Goal: Task Accomplishment & Management: Manage account settings

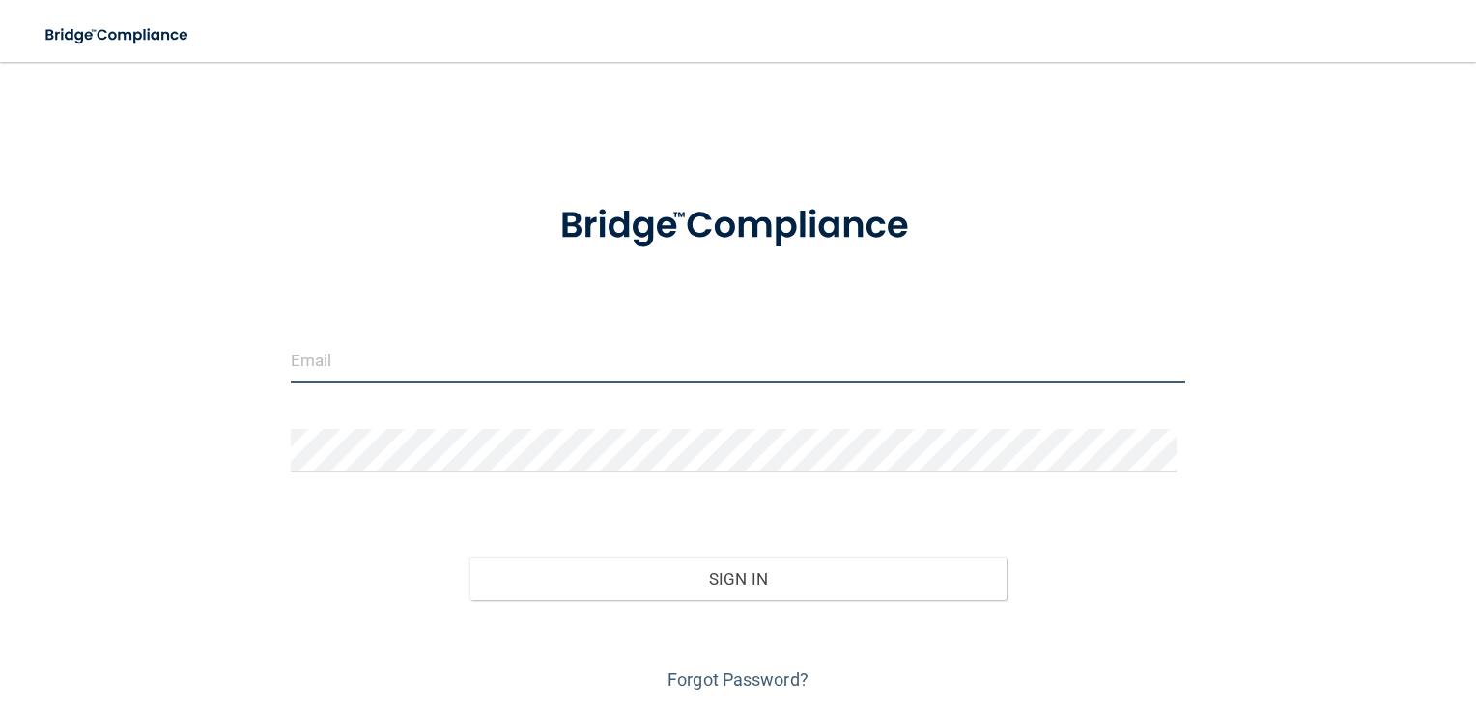
click at [317, 358] on input "email" at bounding box center [738, 360] width 895 height 43
type input "[EMAIL_ADDRESS][DOMAIN_NAME]"
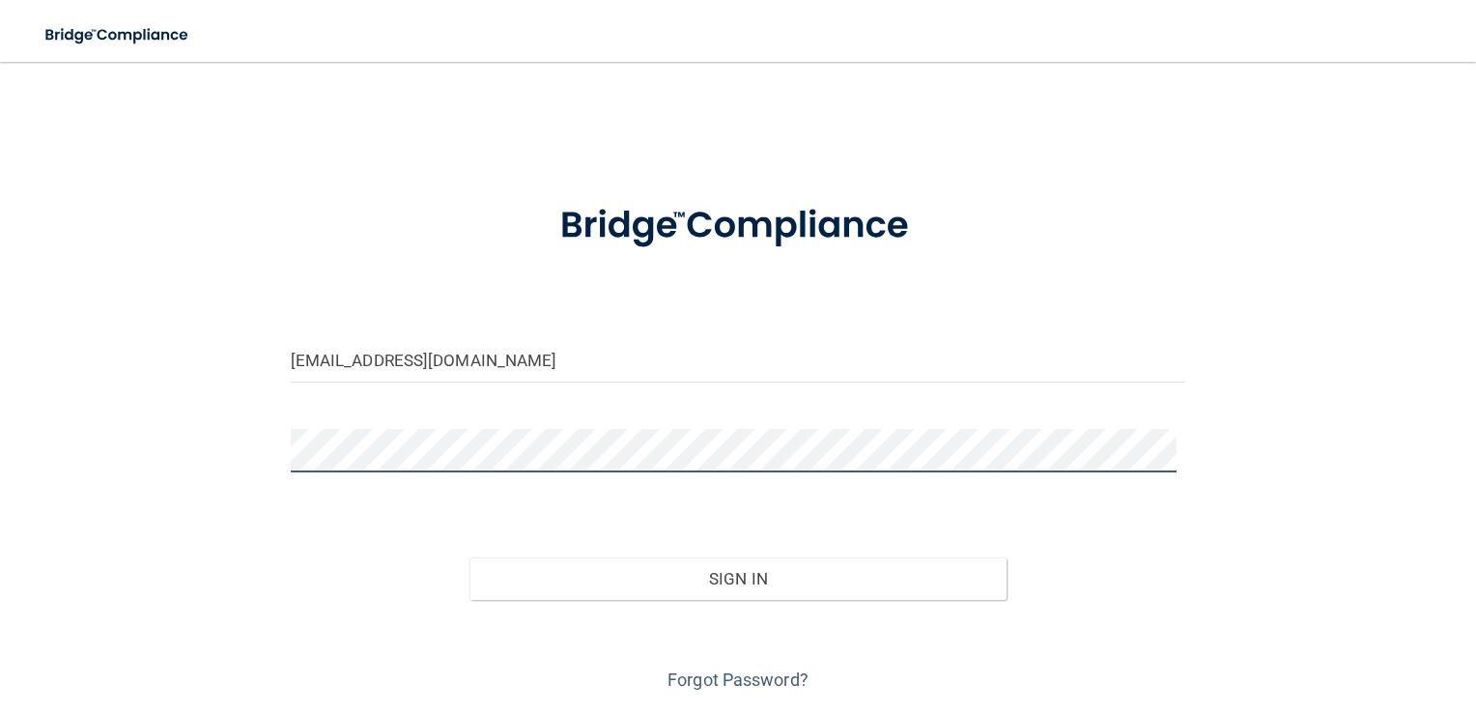
click at [469, 557] on button "Sign In" at bounding box center [737, 578] width 537 height 42
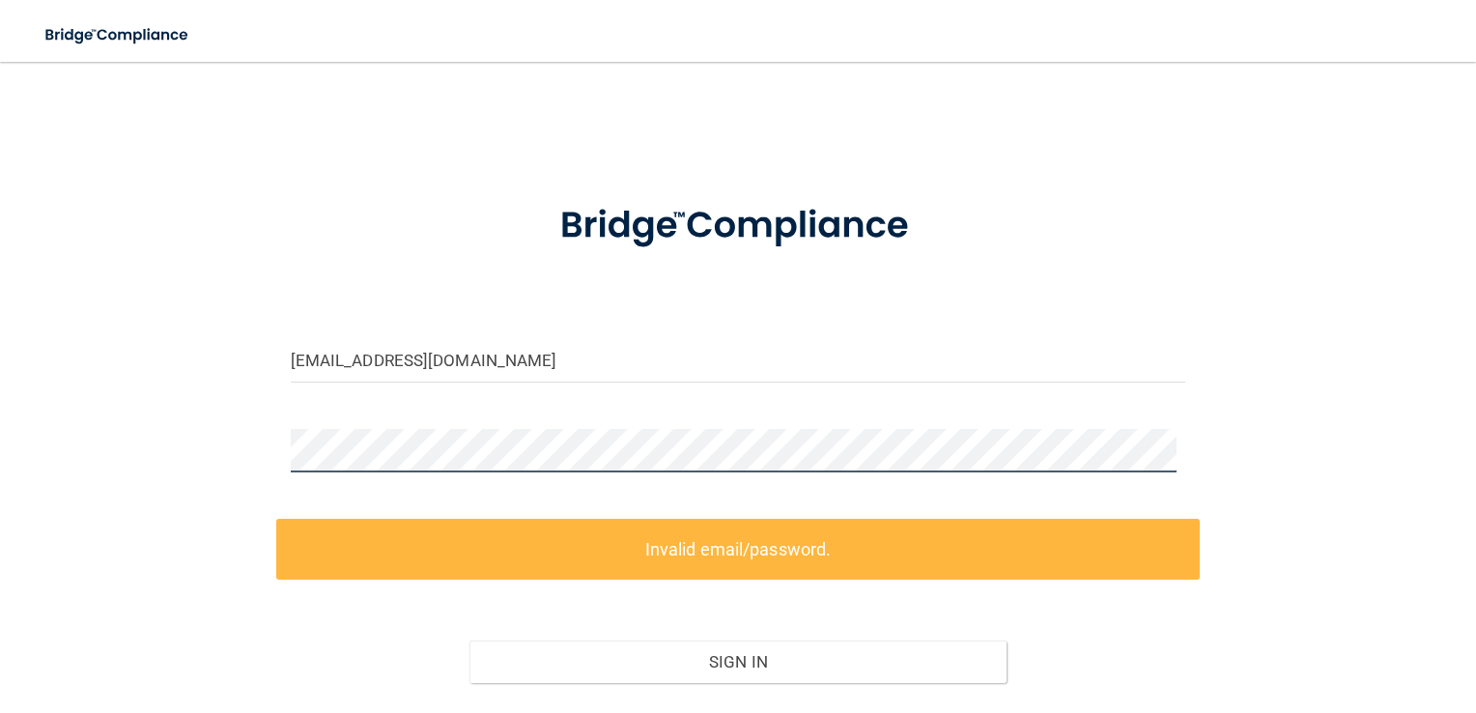
click at [286, 437] on div at bounding box center [738, 458] width 924 height 58
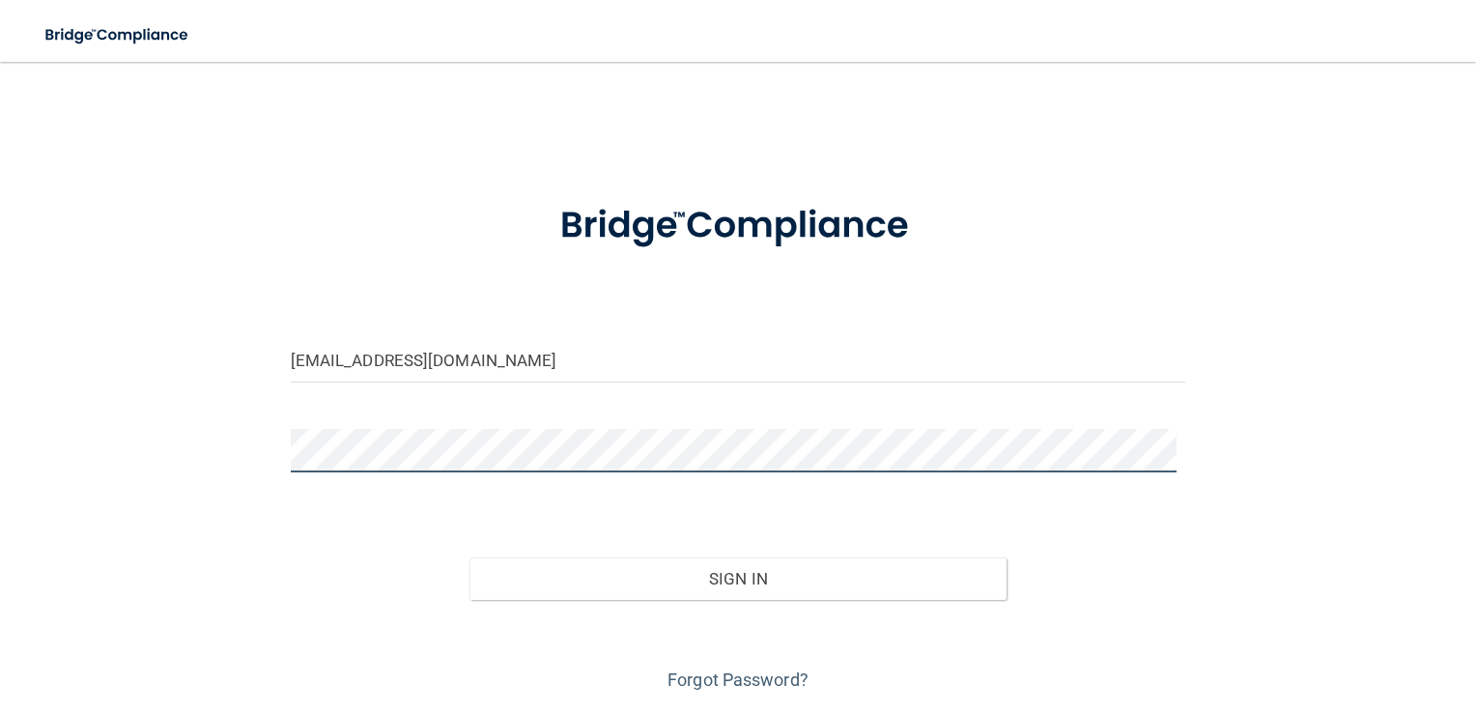
click at [469, 557] on button "Sign In" at bounding box center [737, 578] width 537 height 42
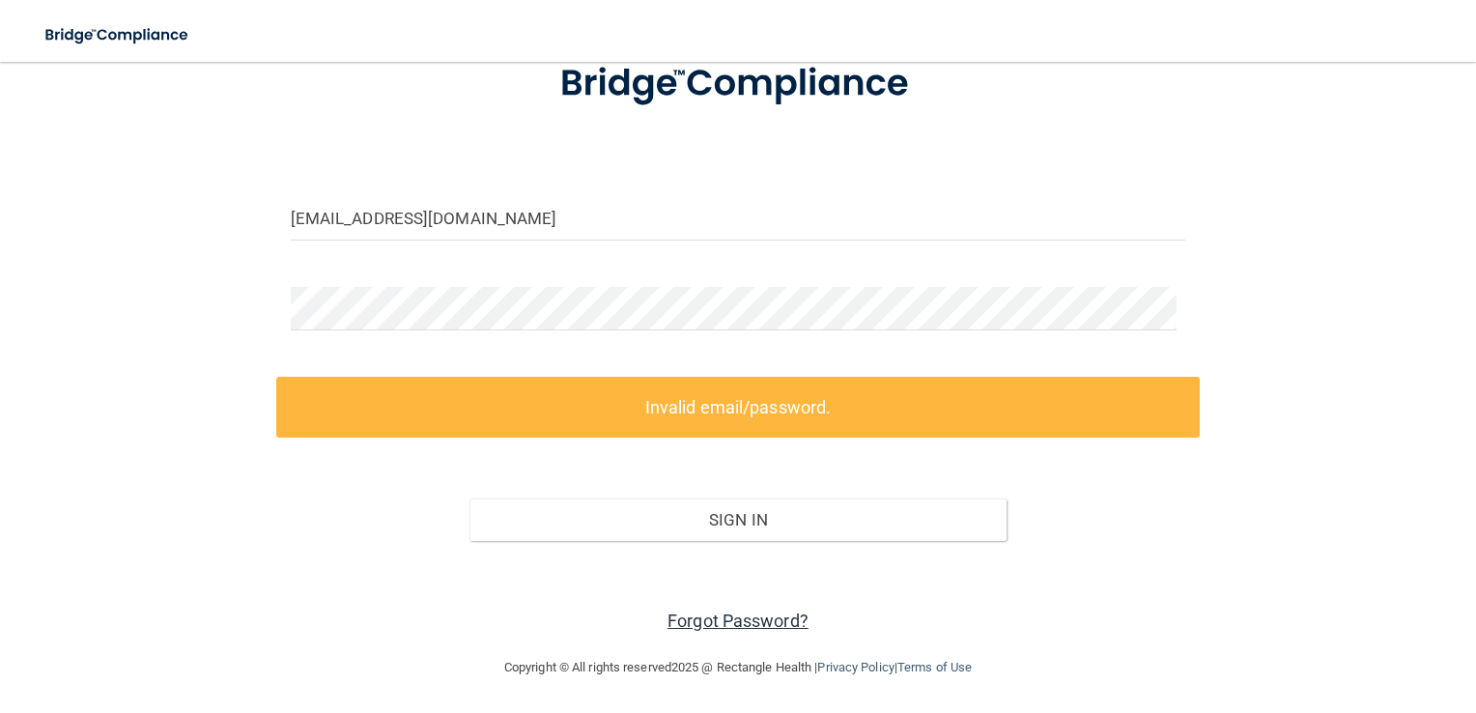
click at [675, 614] on link "Forgot Password?" at bounding box center [737, 620] width 141 height 20
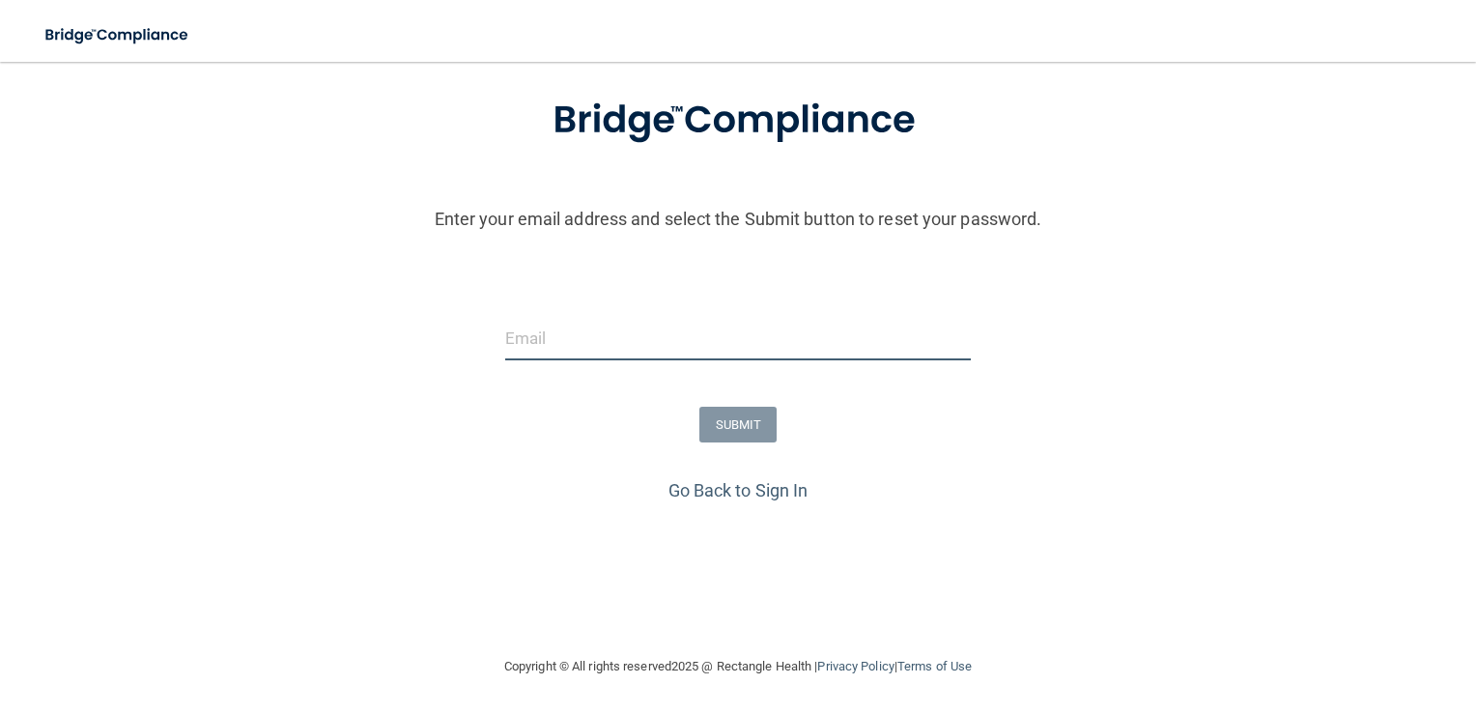
click at [610, 318] on input "email" at bounding box center [738, 338] width 466 height 43
type input "[EMAIL_ADDRESS][DOMAIN_NAME]"
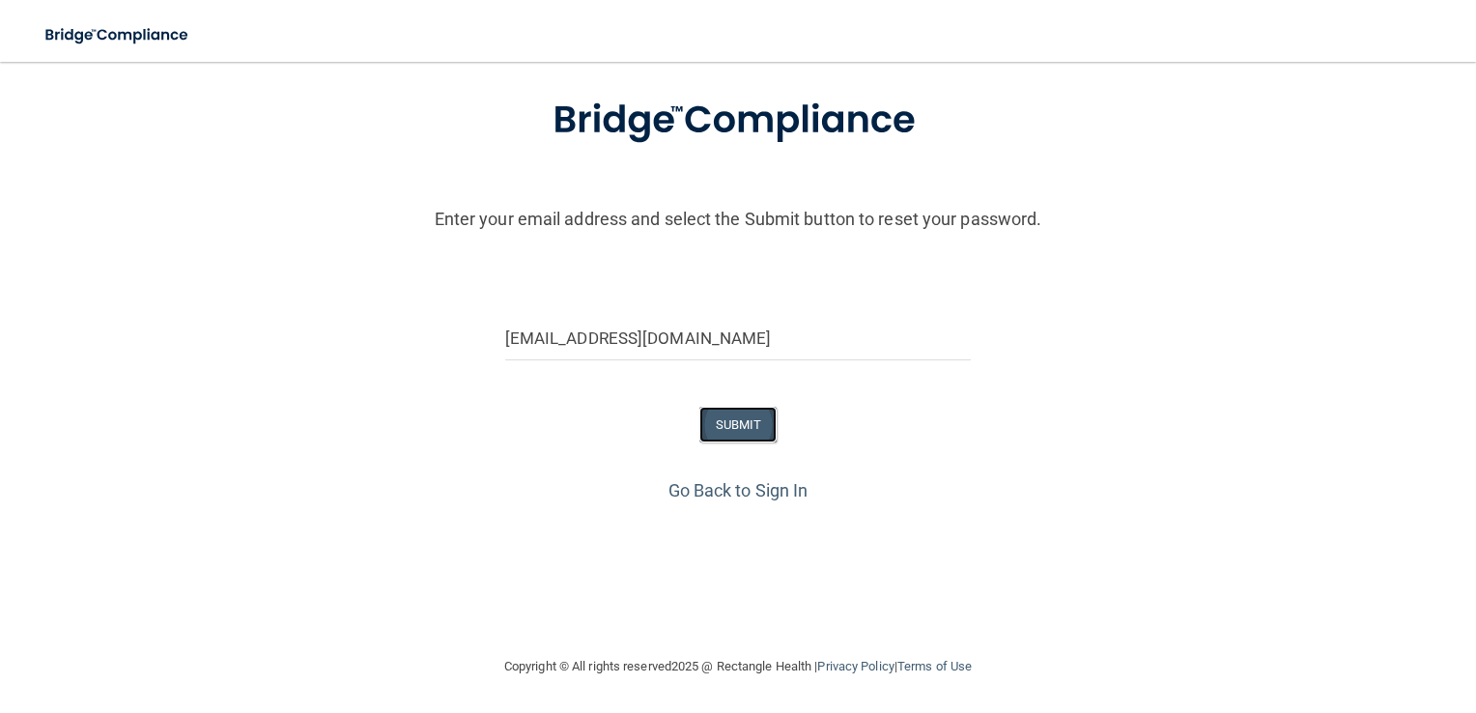
click at [748, 434] on button "SUBMIT" at bounding box center [738, 425] width 78 height 36
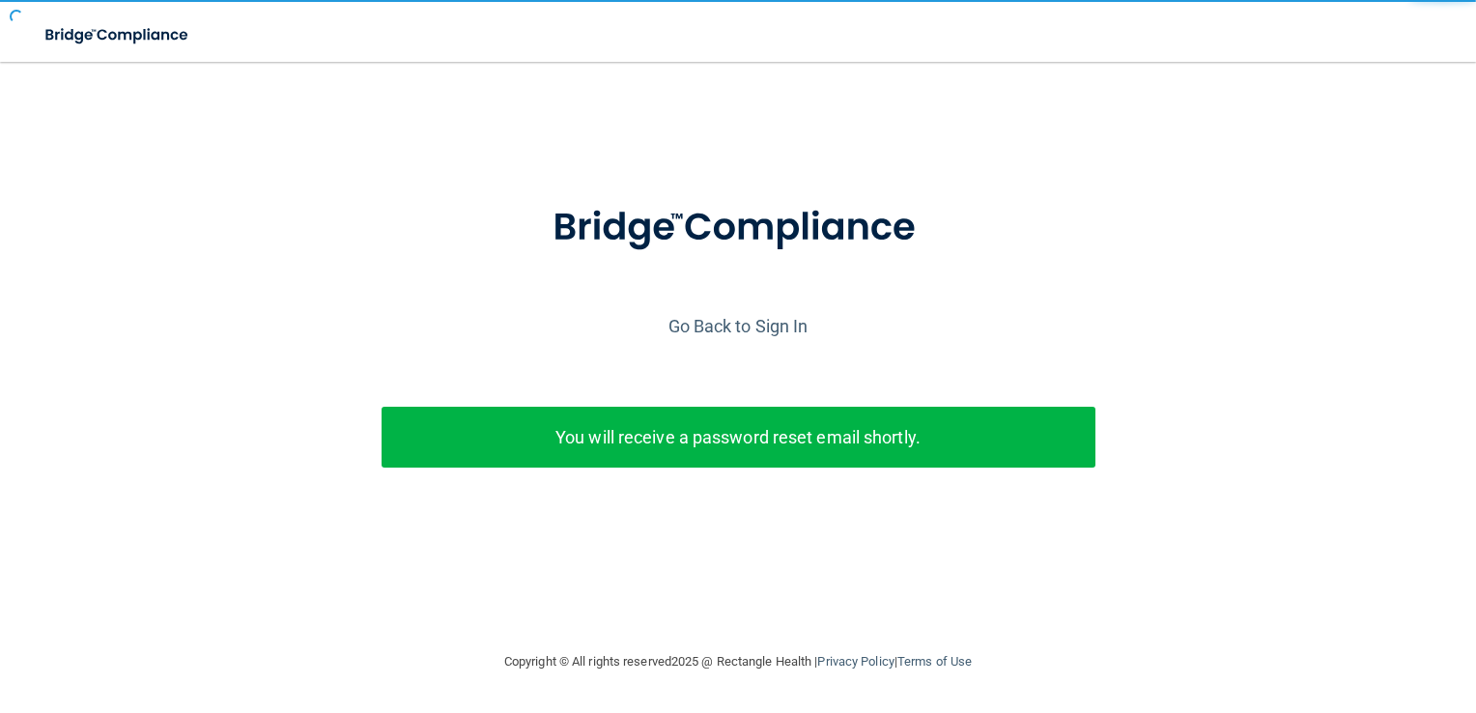
scroll to position [0, 0]
